Goal: Find specific page/section: Find specific page/section

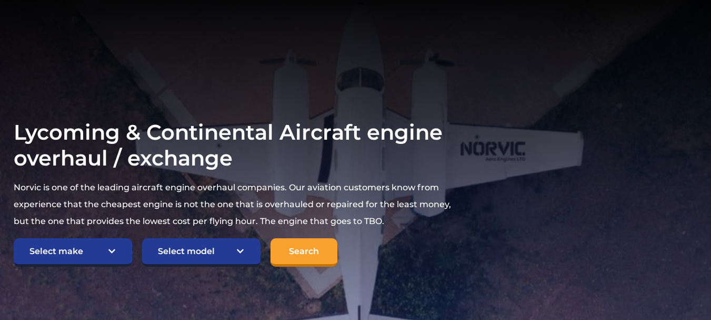
scroll to position [158, 0]
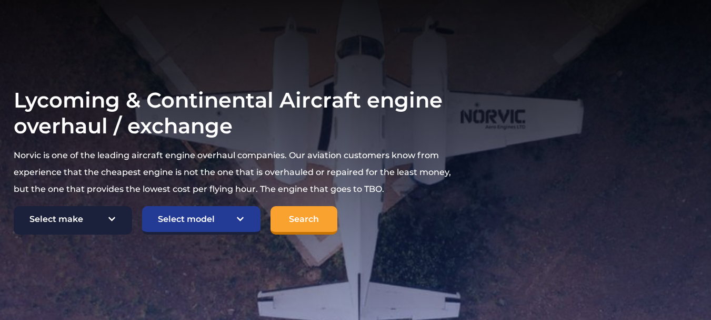
click at [80, 218] on select "Select make TCM Continental Lycoming" at bounding box center [73, 220] width 118 height 28
select select "Lycoming"
click at [14, 206] on select "Select make TCM Continental Lycoming" at bounding box center [73, 220] width 118 height 28
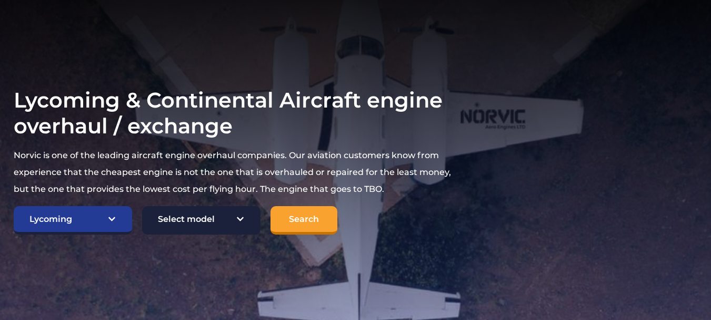
click at [204, 221] on select "Select model American Champion 7KCAB Bellanca Citabria IO-320-E2A Beech 23 Musk…" at bounding box center [201, 220] width 118 height 28
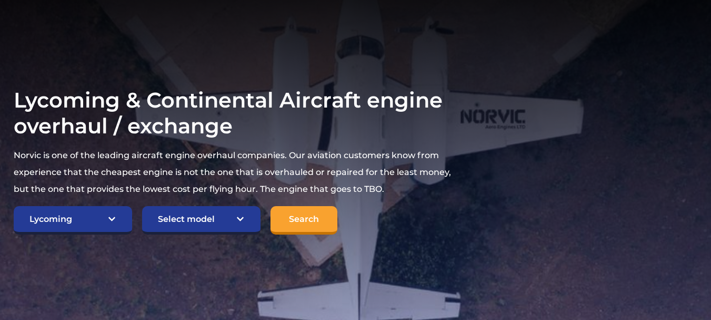
select select "760"
click at [142, 206] on select "Select model American Champion 7KCAB Bellanca Citabria IO-320-E2A Beech 23 Musk…" at bounding box center [201, 220] width 118 height 28
click at [301, 216] on input "Search" at bounding box center [304, 220] width 67 height 28
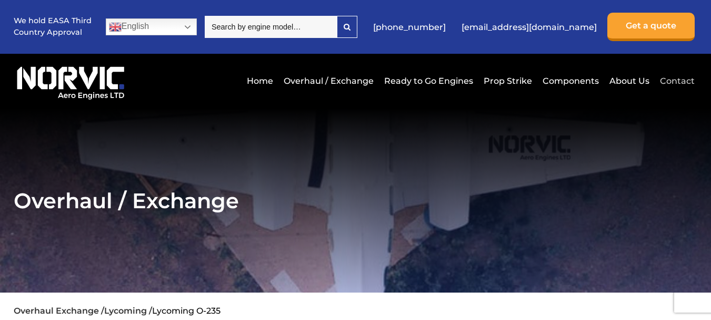
click at [678, 81] on link "Contact" at bounding box center [676, 81] width 37 height 26
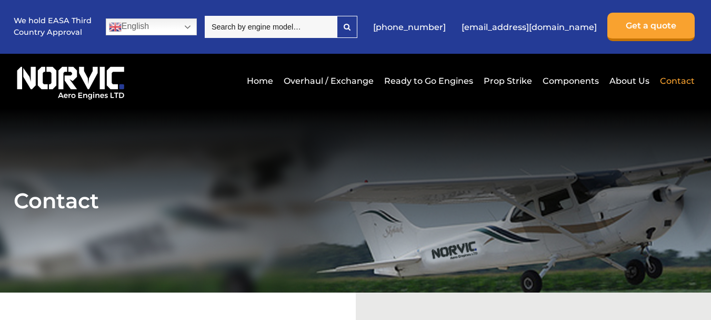
click at [305, 32] on input "search" at bounding box center [271, 27] width 132 height 22
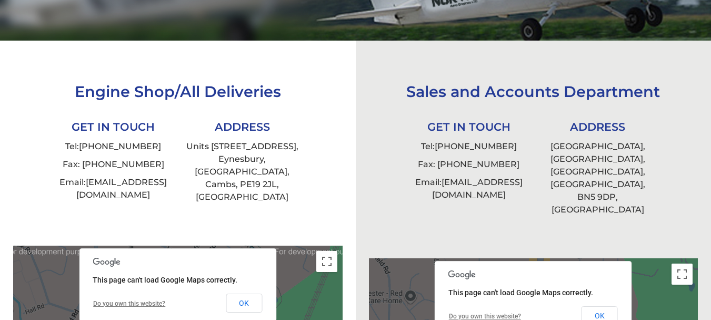
scroll to position [263, 0]
